Goal: Task Accomplishment & Management: Use online tool/utility

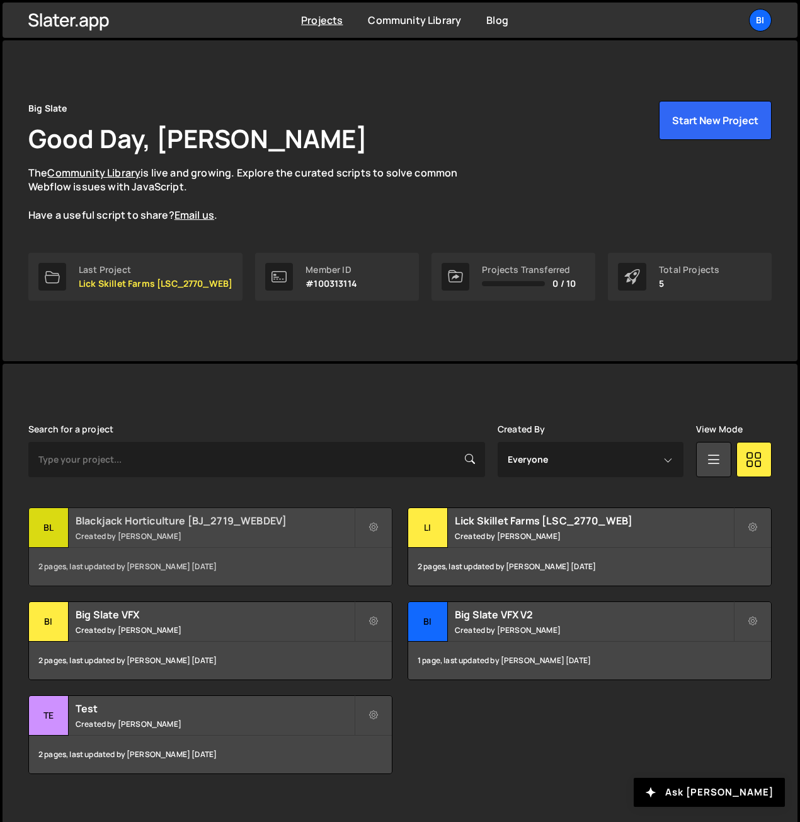
click at [170, 533] on small "Created by Nathan Anderson" at bounding box center [215, 536] width 279 height 11
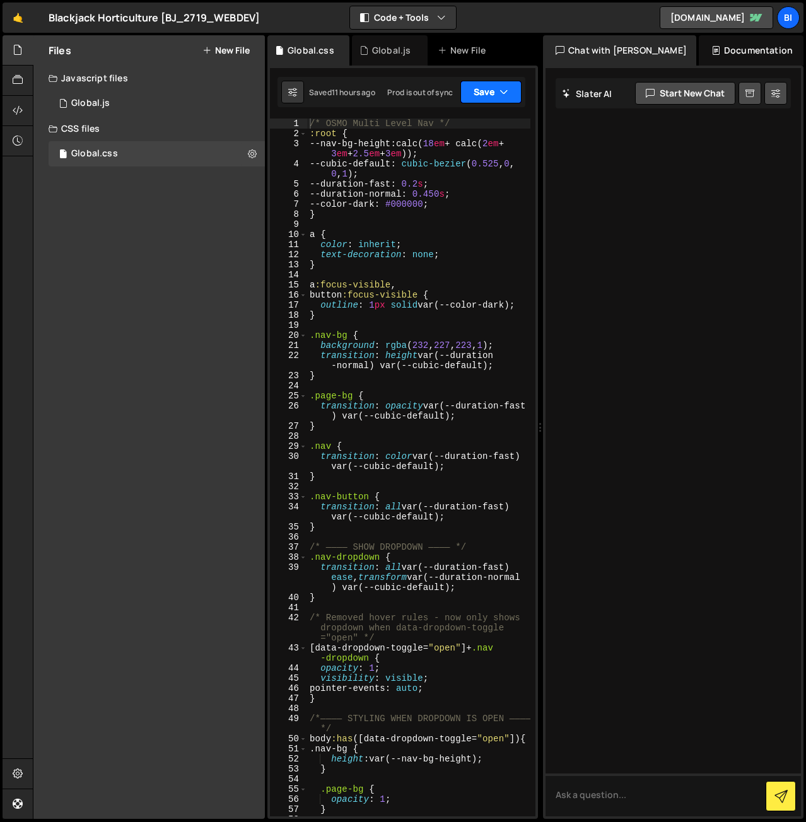
click at [488, 94] on button "Save" at bounding box center [490, 92] width 61 height 23
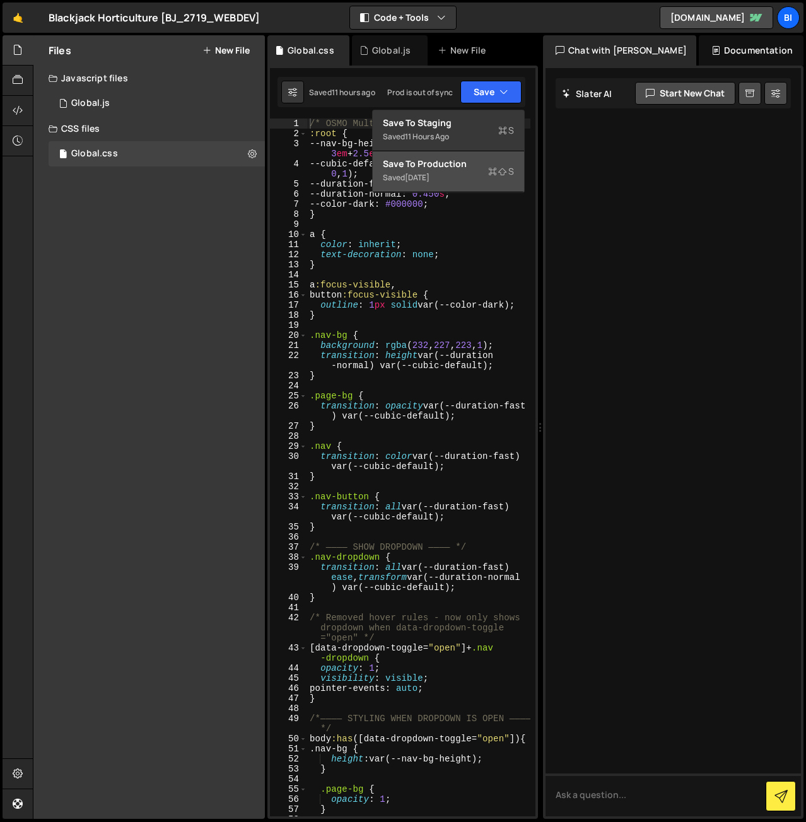
click at [473, 181] on div "Saved 2 weeks ago" at bounding box center [448, 177] width 131 height 15
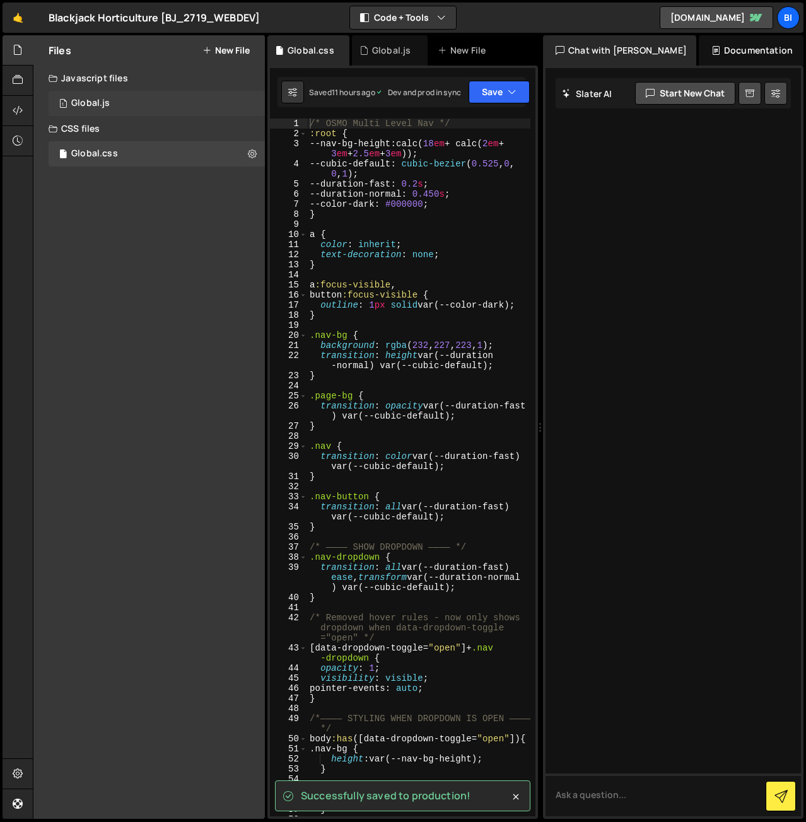
click at [161, 109] on div "1 Global.js 0" at bounding box center [157, 103] width 216 height 25
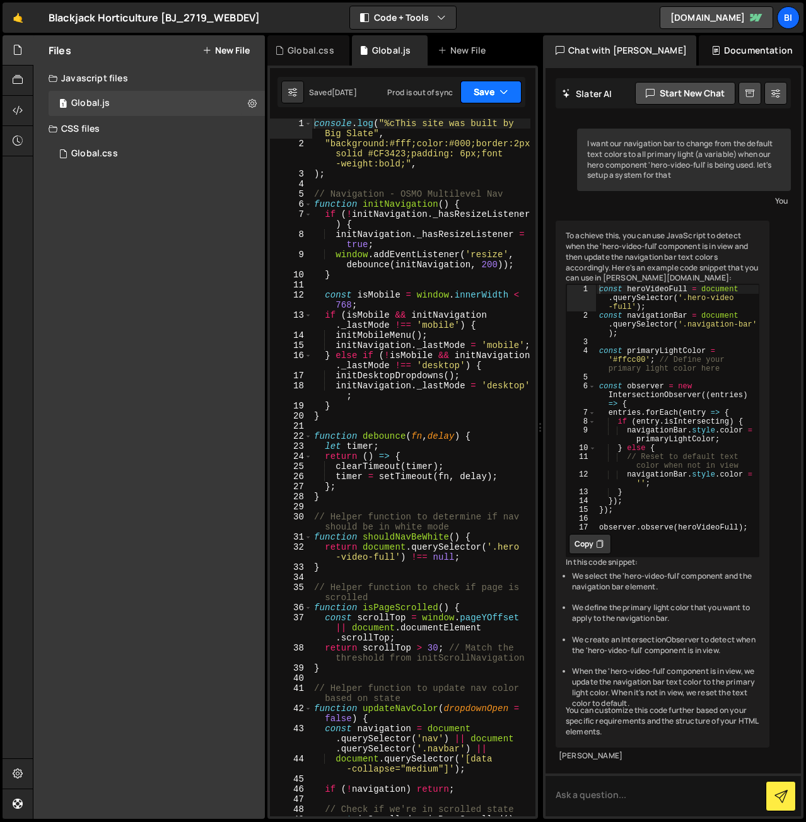
click at [498, 86] on button "Save" at bounding box center [490, 92] width 61 height 23
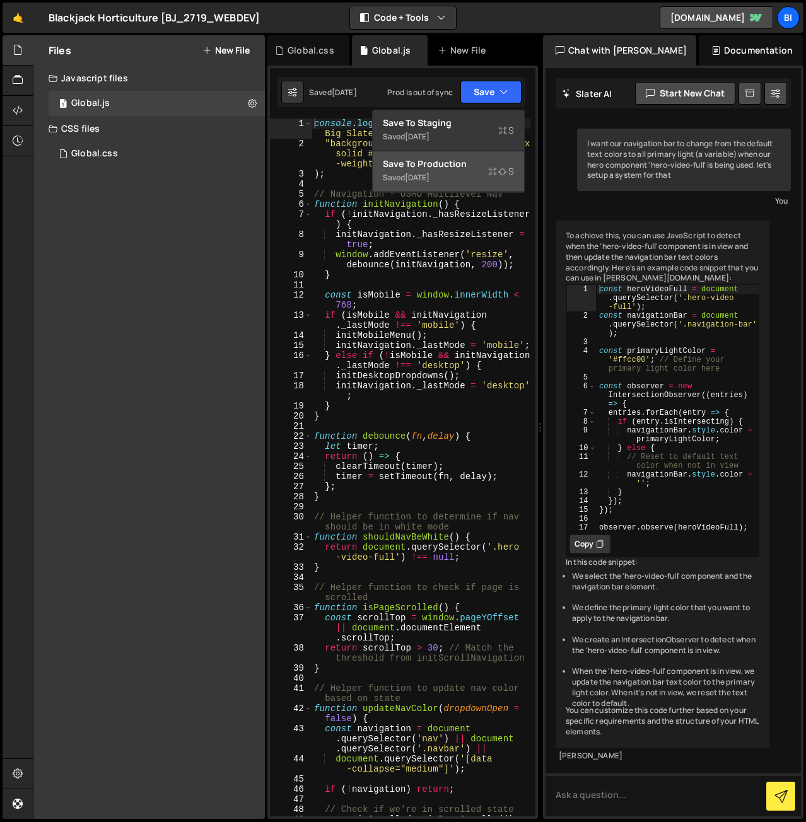
click at [487, 161] on div "Save to Production S" at bounding box center [448, 164] width 131 height 13
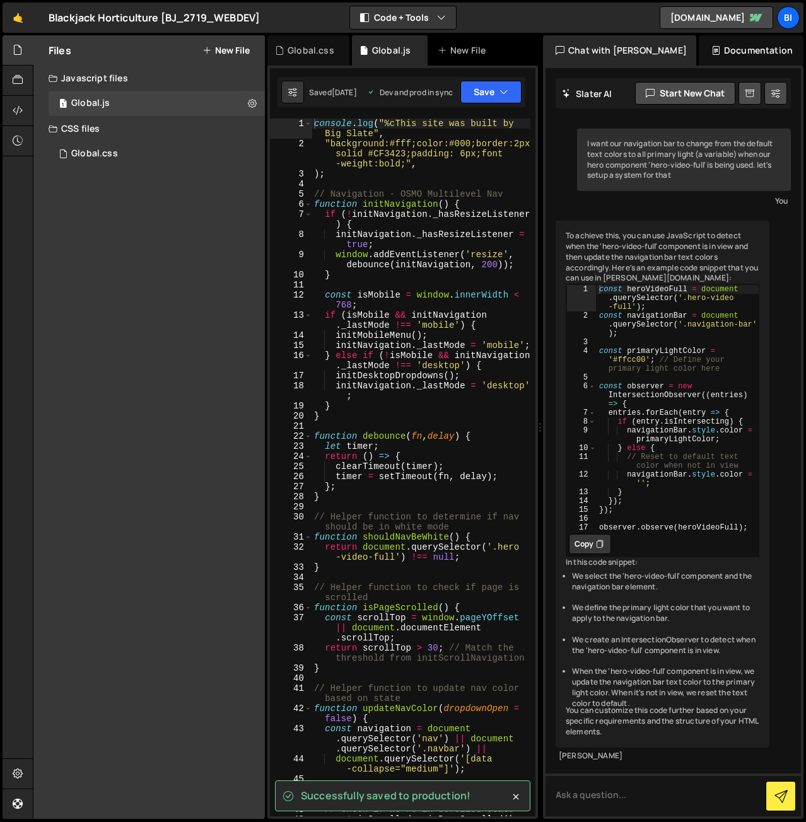
click at [653, 744] on div "To achieve this, you can use JavaScript to detect when the 'hero-video-full' co…" at bounding box center [662, 484] width 214 height 527
click at [402, 284] on div "console . log ( "%cThis site was built by Big Slate" , "background:#fff;color:#…" at bounding box center [420, 482] width 219 height 728
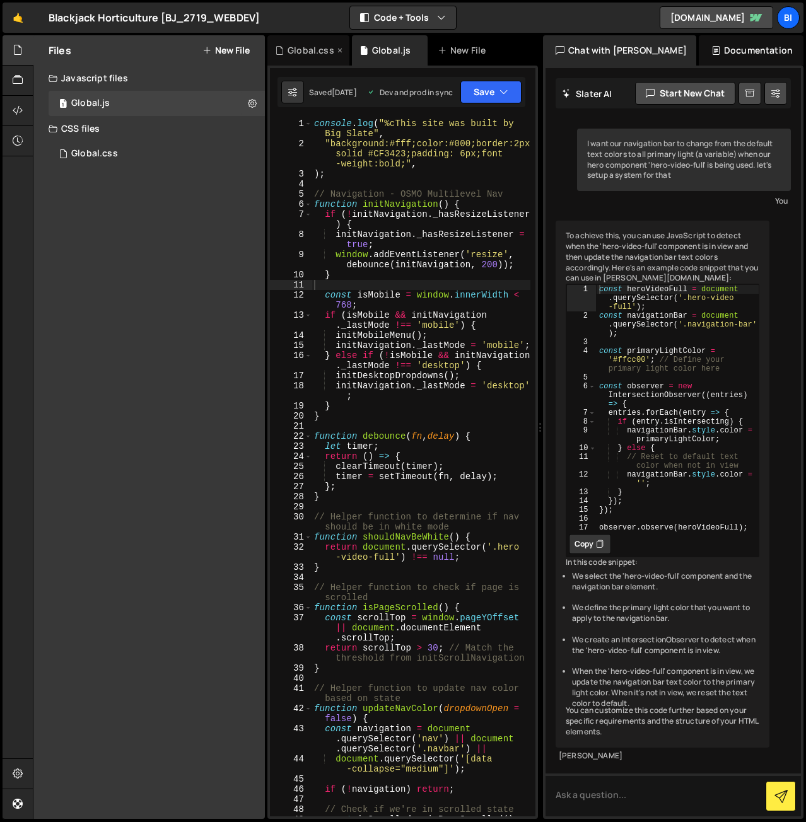
click at [314, 55] on div "Global.css" at bounding box center [310, 50] width 47 height 13
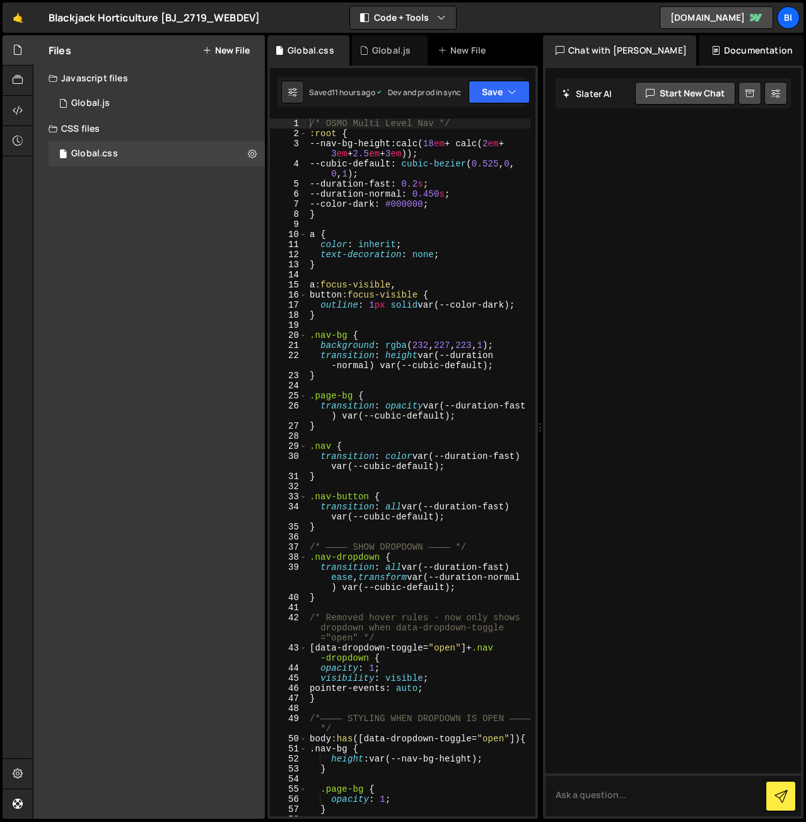
click at [201, 224] on div "Files New File Javascript files 1 Global.js 0 CSS files Global.css 0 Copy share…" at bounding box center [148, 426] width 231 height 783
click at [26, 83] on div at bounding box center [18, 81] width 31 height 30
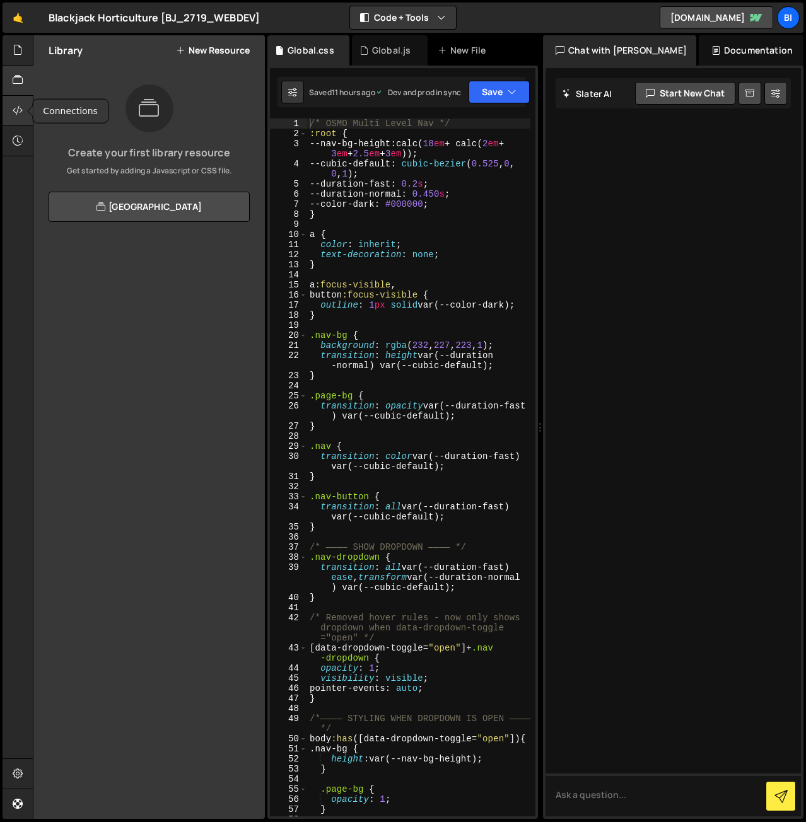
click at [21, 108] on icon at bounding box center [18, 110] width 10 height 14
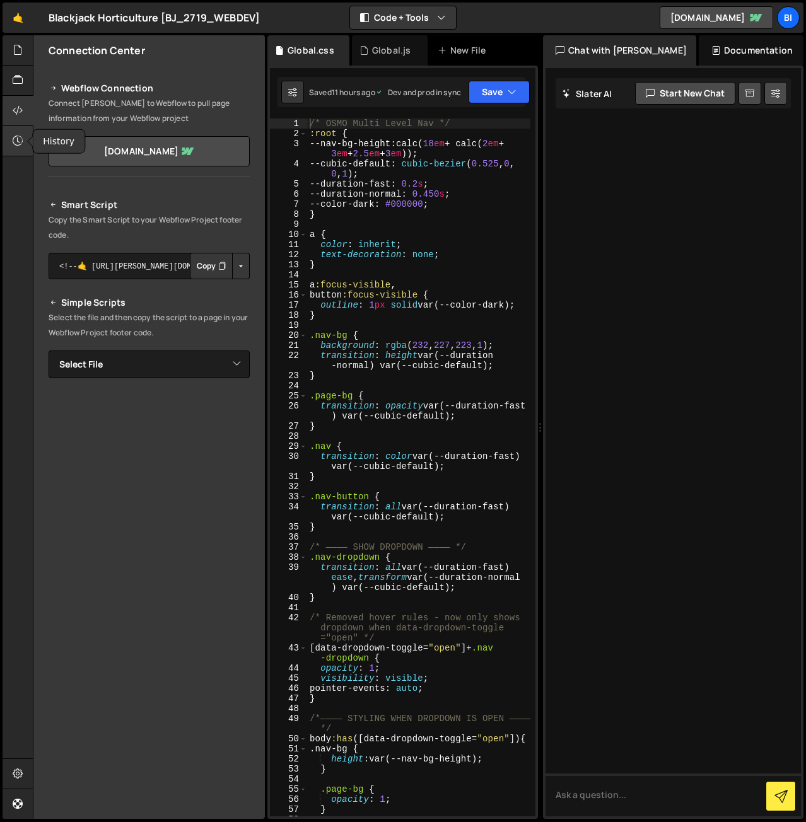
click at [15, 137] on icon at bounding box center [18, 141] width 10 height 14
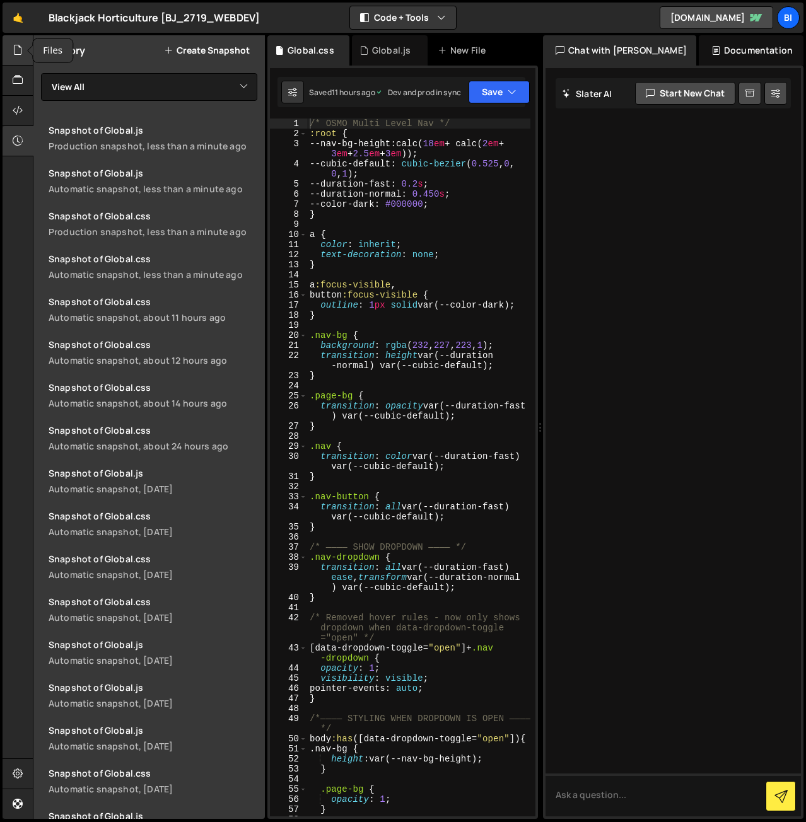
click at [16, 46] on icon at bounding box center [18, 50] width 10 height 14
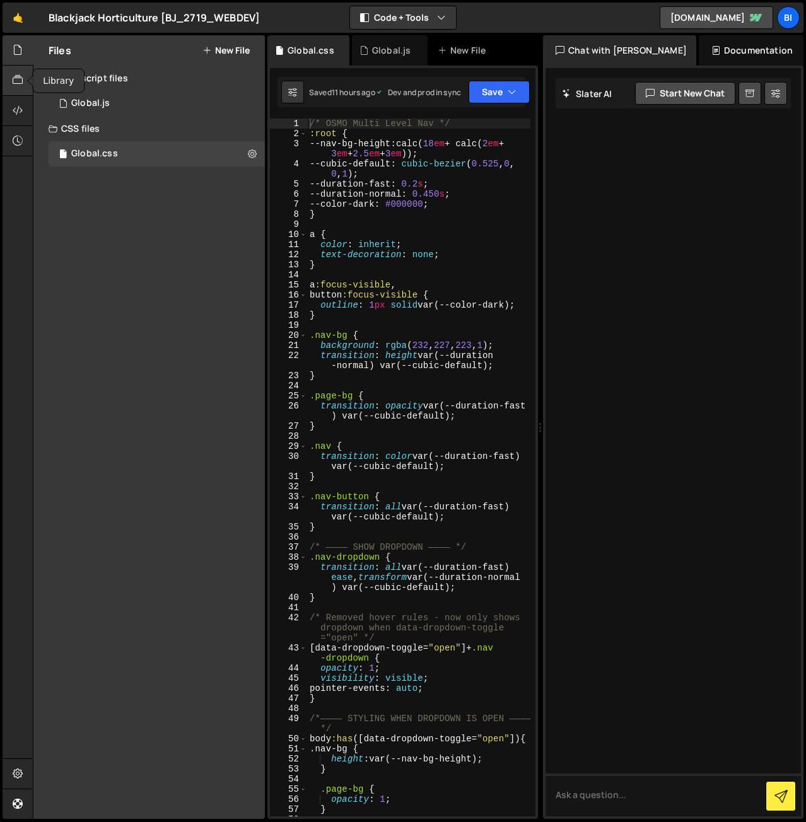
click at [23, 74] on div at bounding box center [18, 81] width 31 height 30
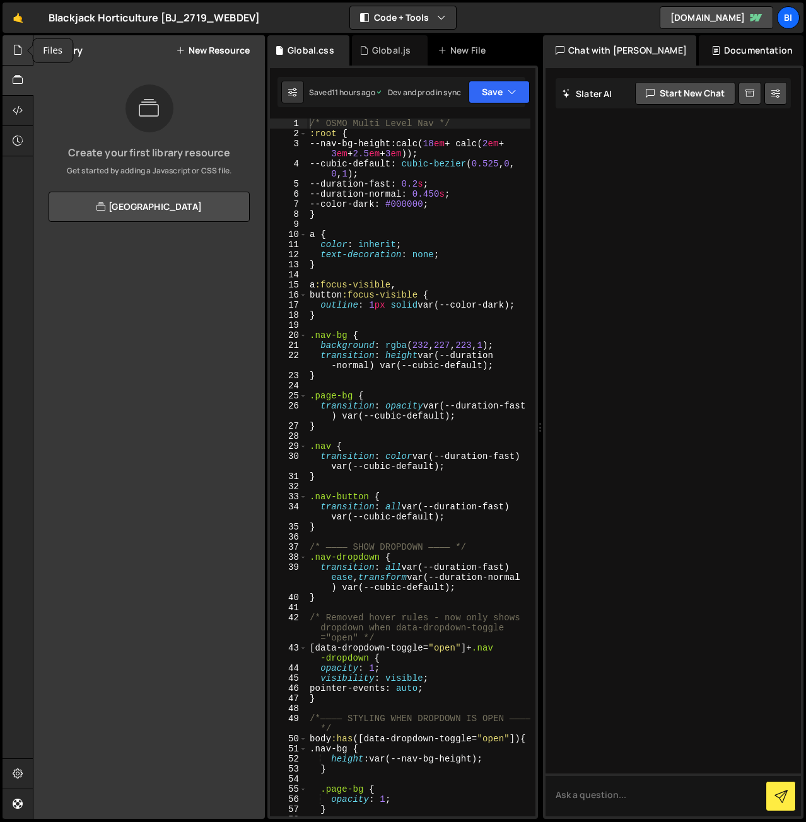
click at [19, 46] on icon at bounding box center [18, 50] width 10 height 14
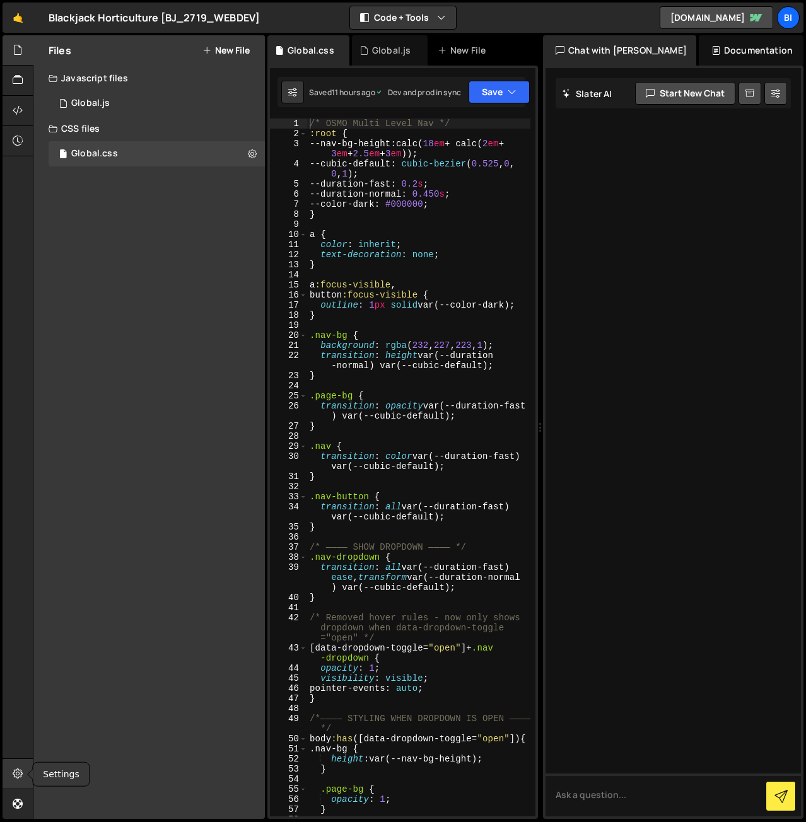
click at [21, 777] on icon at bounding box center [18, 773] width 10 height 14
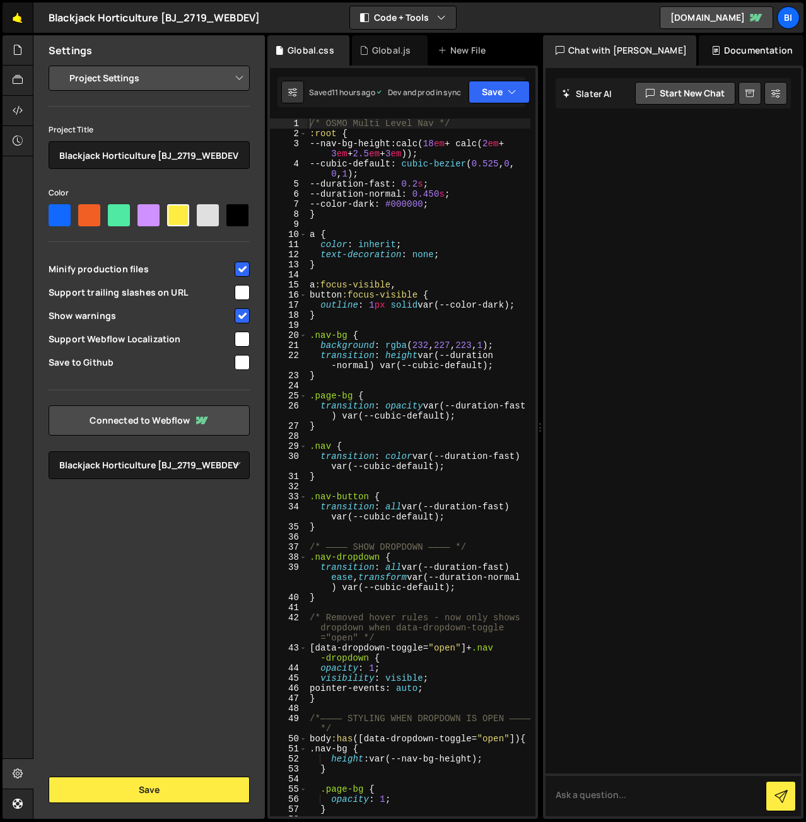
click at [13, 19] on link "🤙" at bounding box center [18, 18] width 31 height 30
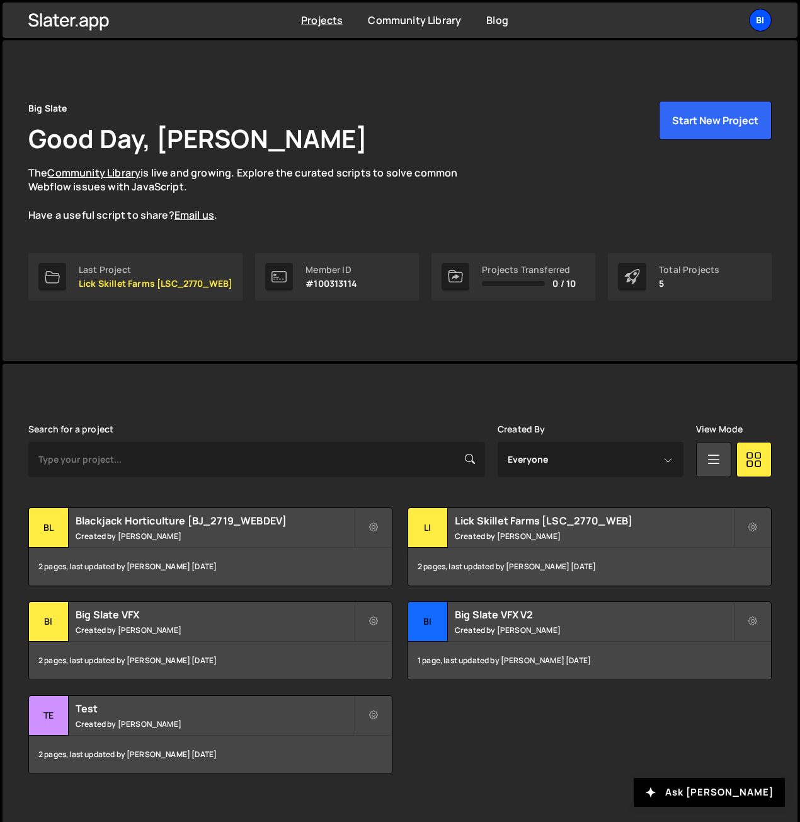
click at [764, 21] on div "Bi" at bounding box center [760, 20] width 23 height 23
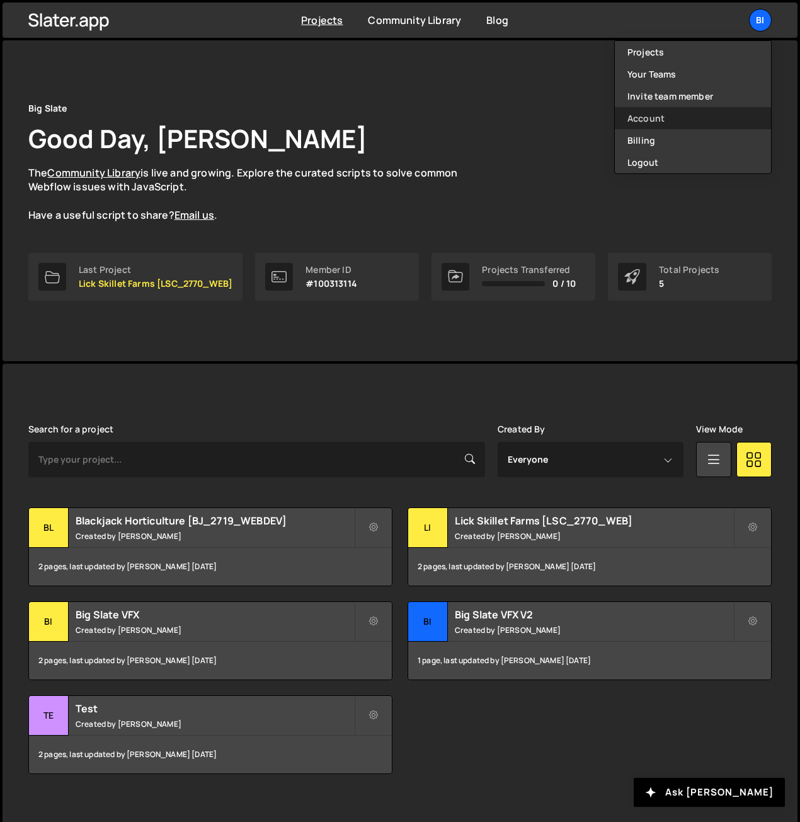
click at [657, 115] on link "Account" at bounding box center [693, 118] width 156 height 22
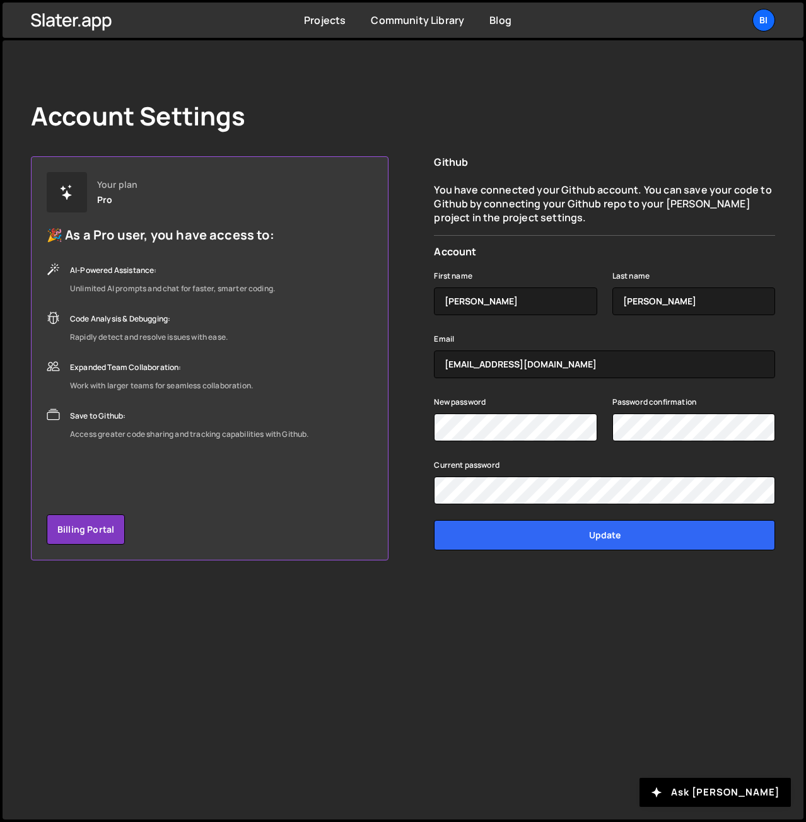
click at [303, 577] on div "Account Settings Your plan Pro 🎉 As a Pro user, you have access to: AI-Powered …" at bounding box center [403, 330] width 782 height 580
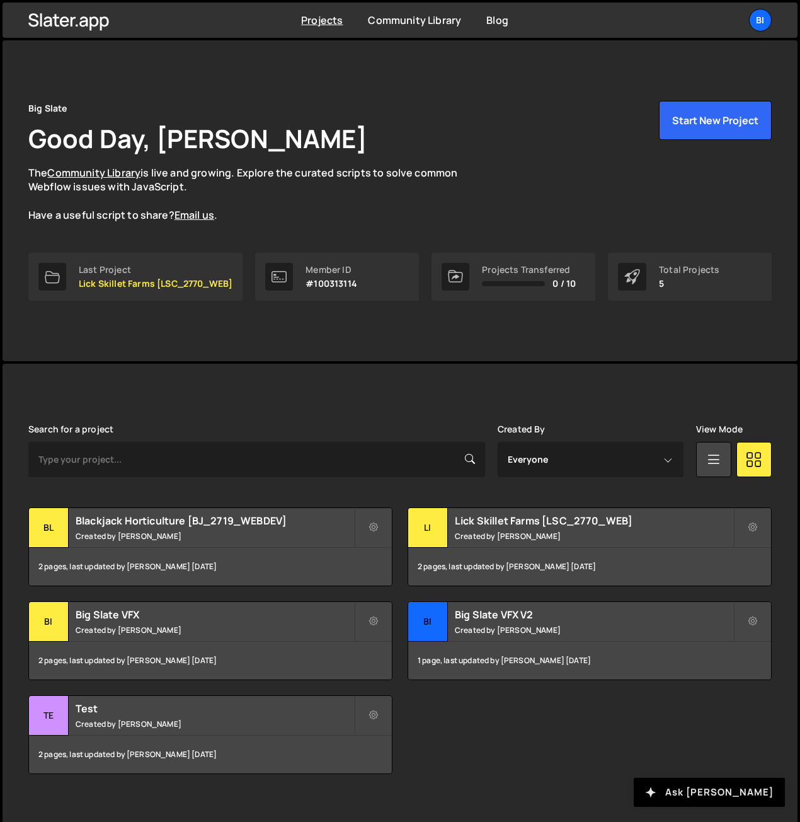
click at [706, 790] on button "Ask Slater AI" at bounding box center [709, 792] width 151 height 29
click at [207, 529] on div "Blackjack Horticulture [BJ_2719_WEBDEV] Created by Nathan Anderson" at bounding box center [210, 527] width 363 height 39
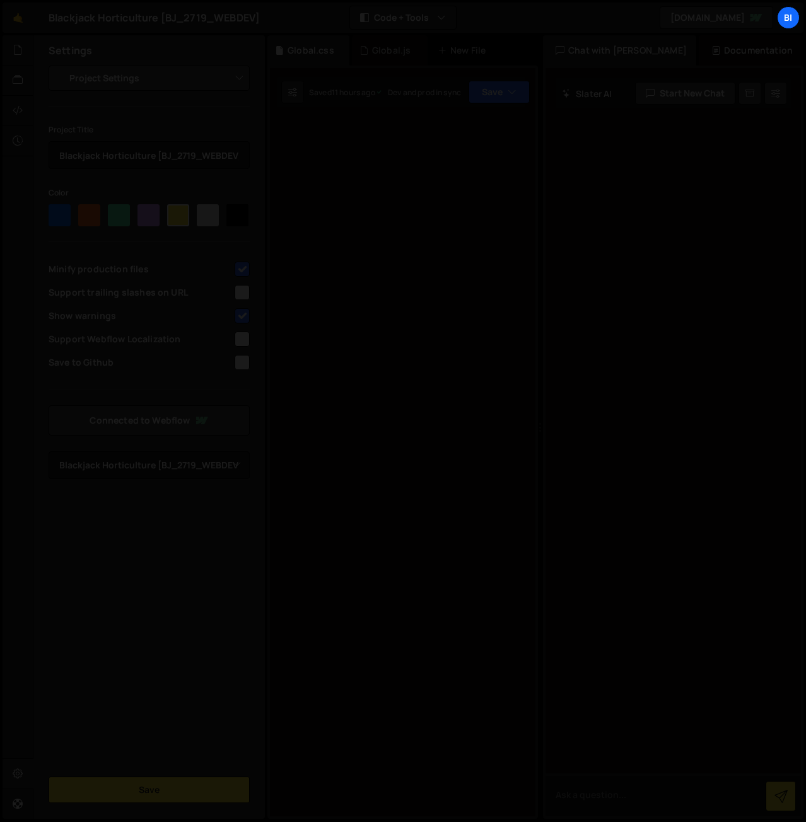
select select "6887823a8ede5370d6de1c9b"
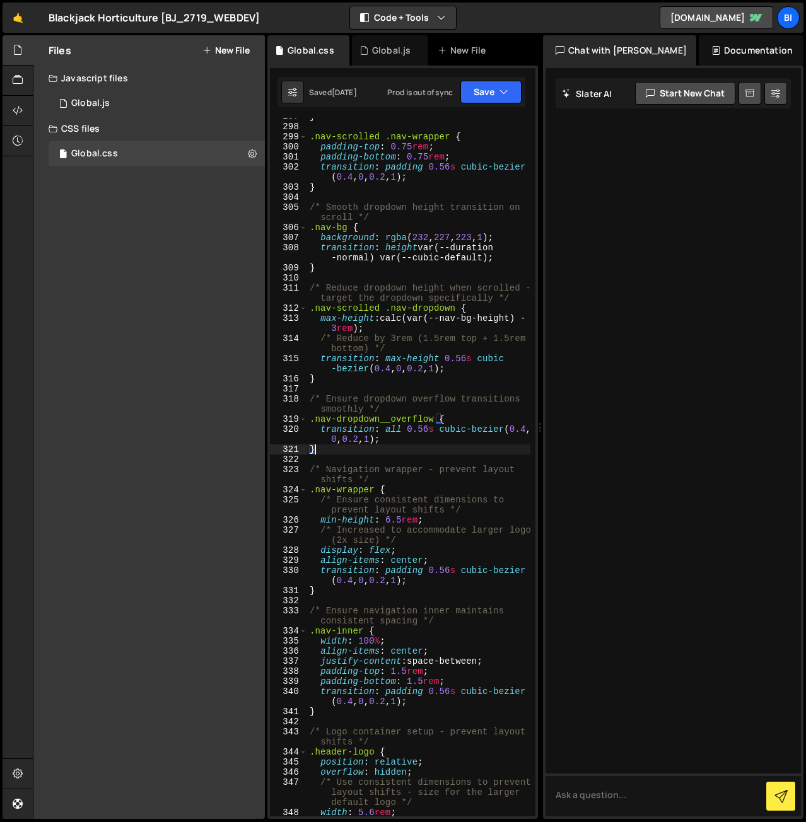
scroll to position [3587, 0]
